Goal: Task Accomplishment & Management: Manage account settings

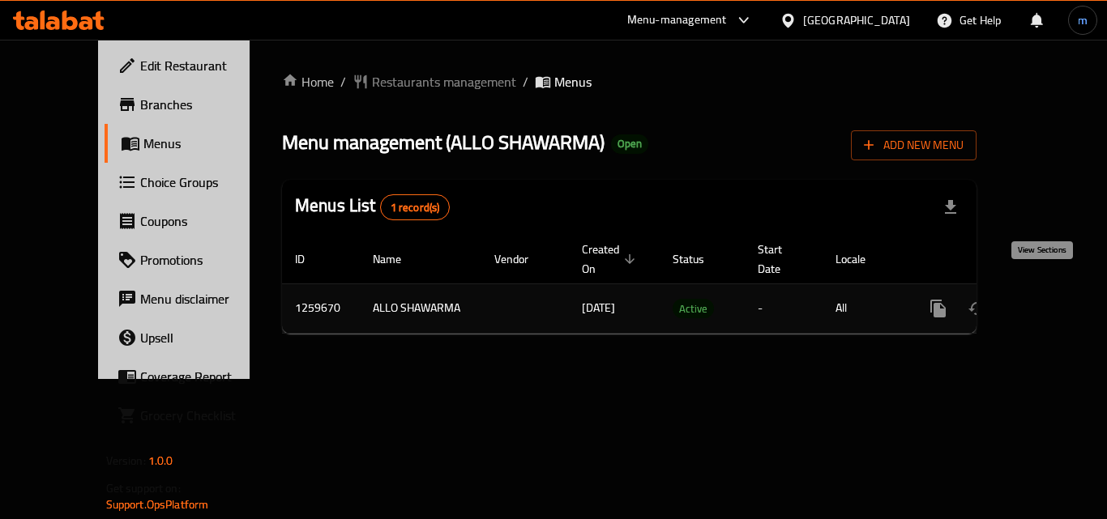
click at [1045, 299] on icon "enhanced table" at bounding box center [1054, 308] width 19 height 19
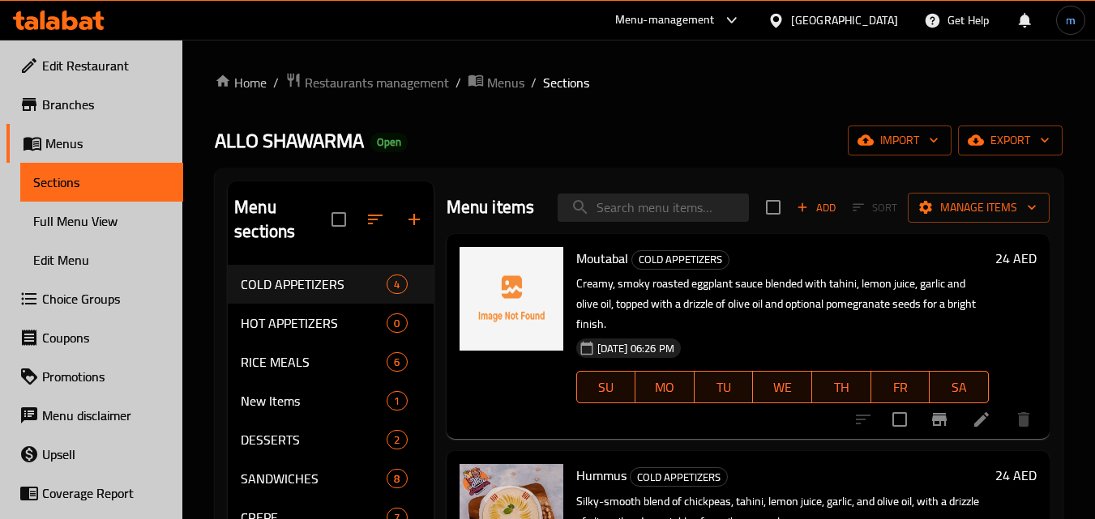
click at [661, 209] on input "search" at bounding box center [653, 208] width 191 height 28
paste input "Moutabal"
type input "Moutabal"
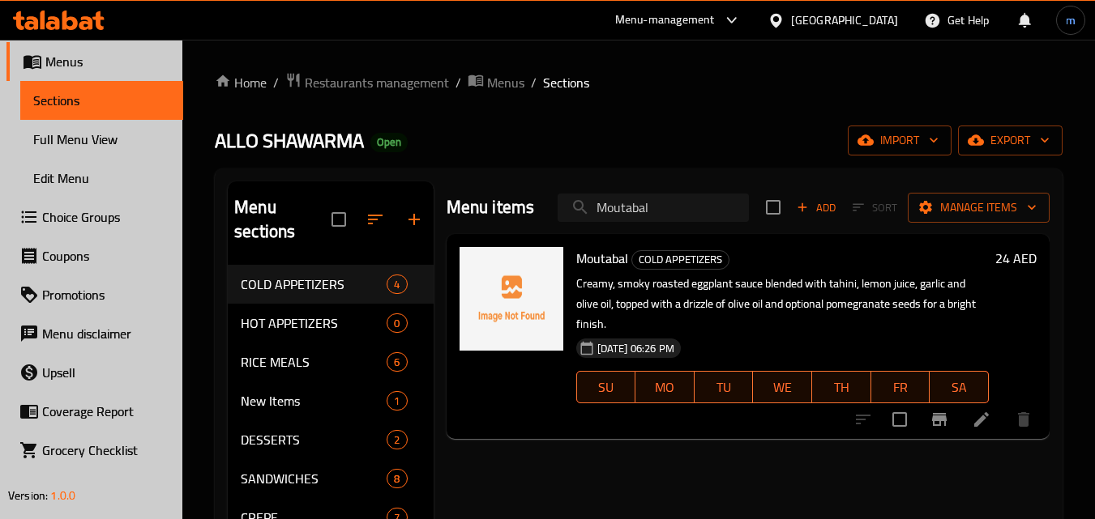
click at [931, 142] on icon "button" at bounding box center [933, 140] width 16 height 16
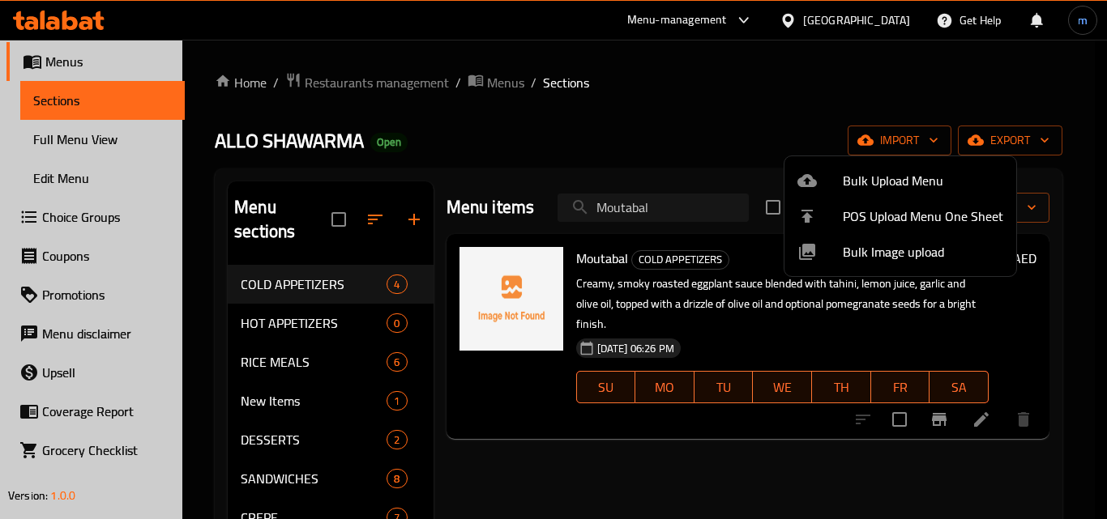
click at [786, 78] on div at bounding box center [553, 259] width 1107 height 519
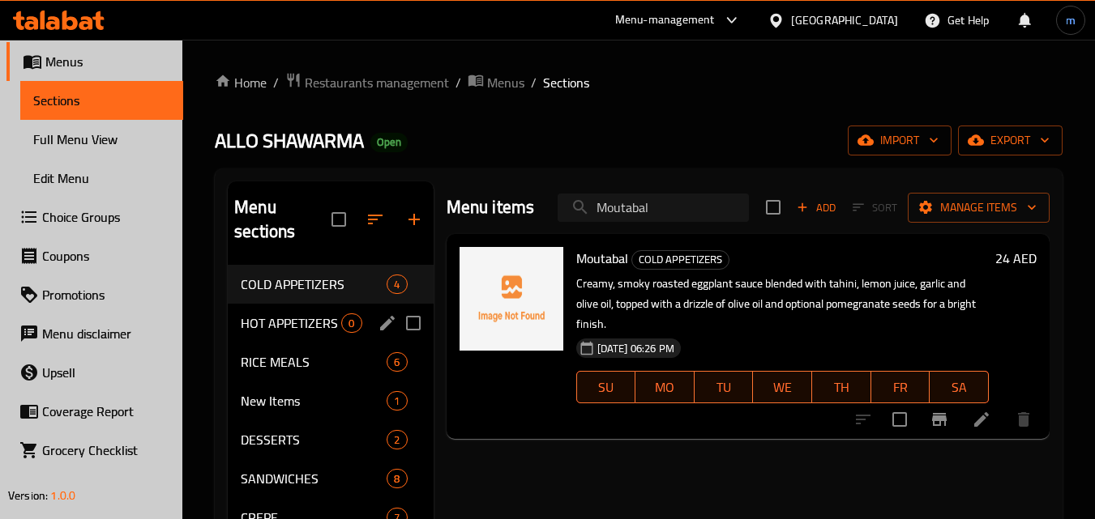
click at [288, 336] on div "HOT APPETIZERS 0" at bounding box center [330, 323] width 205 height 39
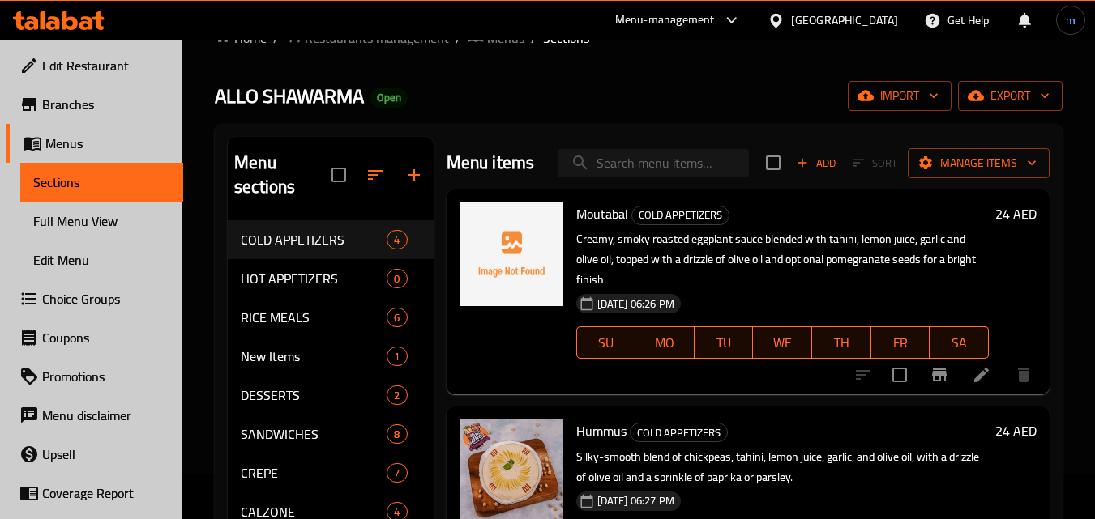
scroll to position [81, 0]
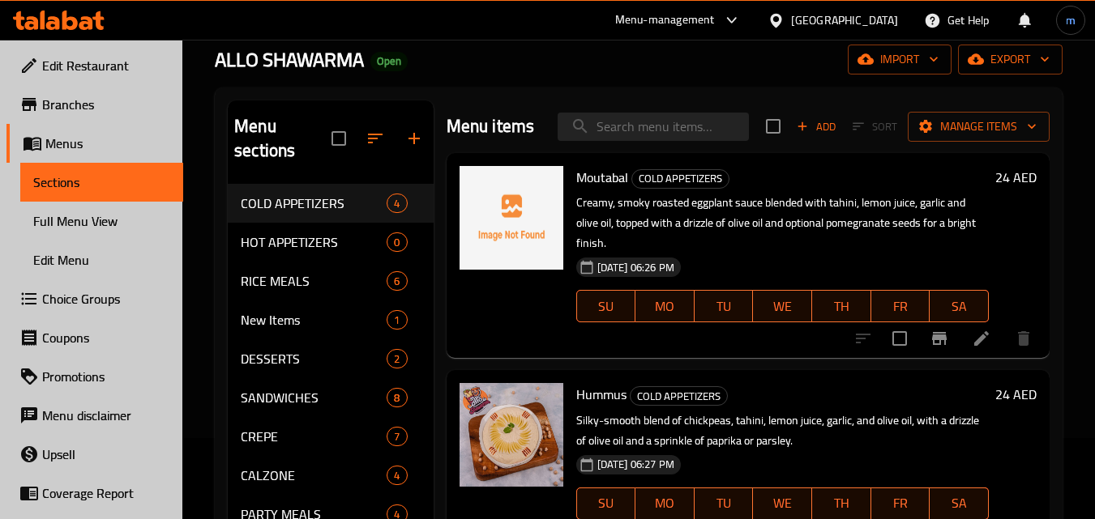
click at [636, 126] on input "search" at bounding box center [653, 127] width 191 height 28
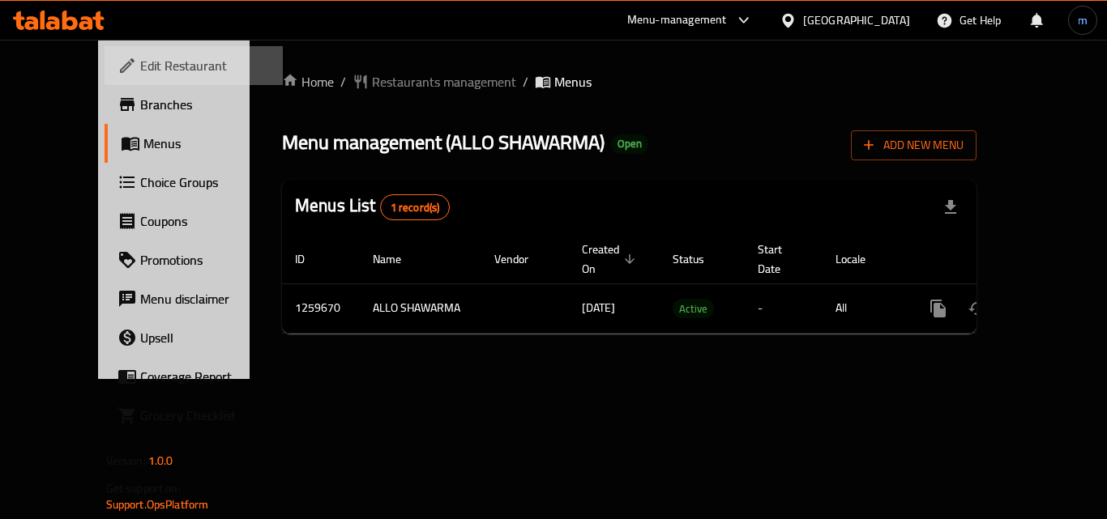
click at [140, 65] on span "Edit Restaurant" at bounding box center [205, 65] width 130 height 19
